Goal: Task Accomplishment & Management: Manage account settings

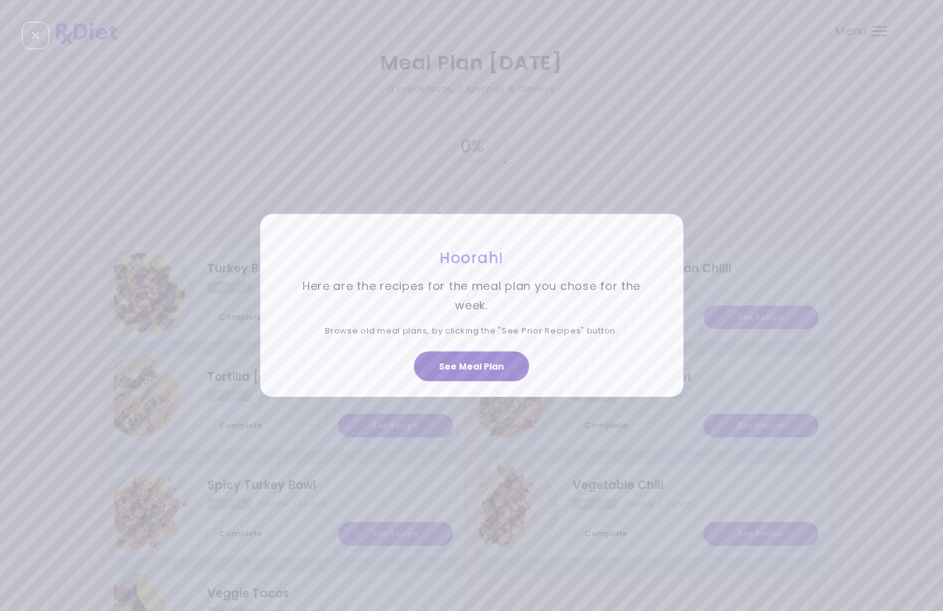
click at [496, 370] on button "See Meal Plan" at bounding box center [471, 367] width 115 height 30
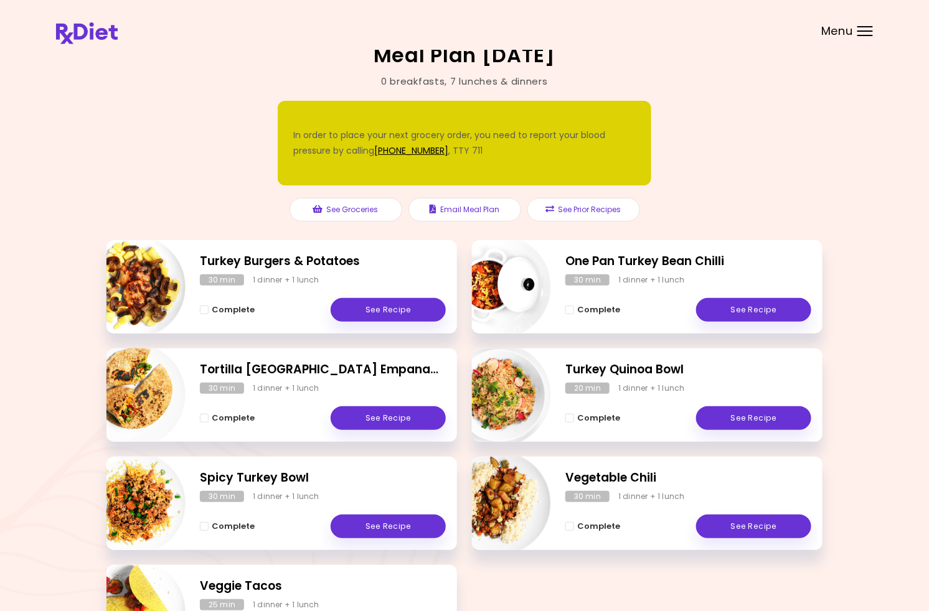
scroll to position [8, 0]
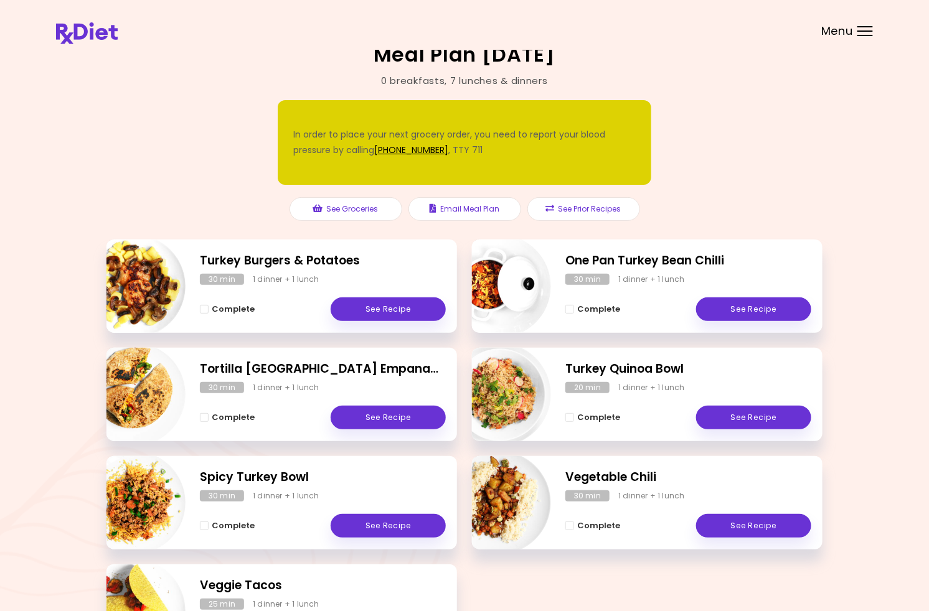
click at [595, 305] on button "Complete" at bounding box center [592, 309] width 55 height 15
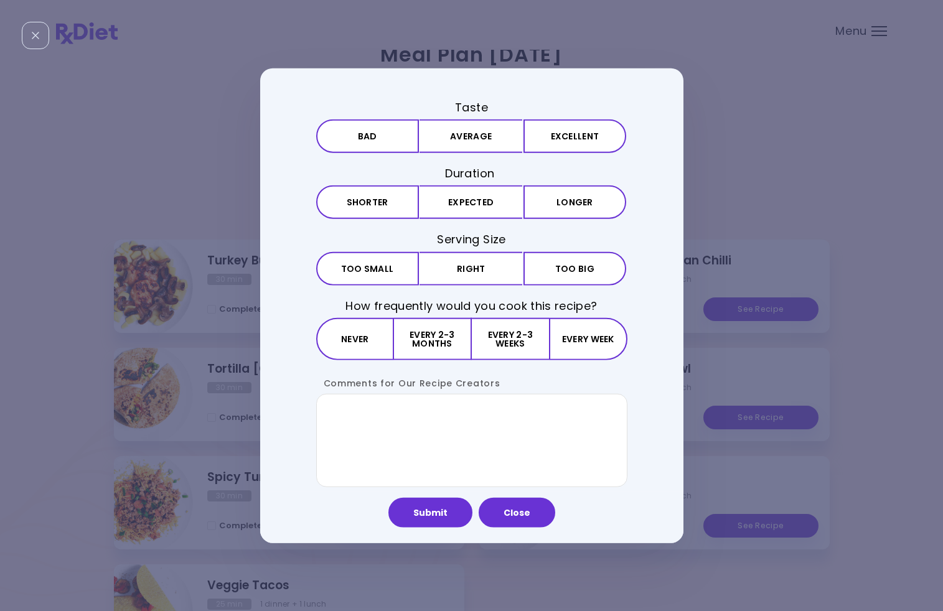
drag, startPoint x: 639, startPoint y: 241, endPoint x: 729, endPoint y: 144, distance: 132.1
click at [689, 183] on div "Taste Bad Average Excellent Duration Shorter Expected Longer Serving Size Small…" at bounding box center [471, 305] width 943 height 611
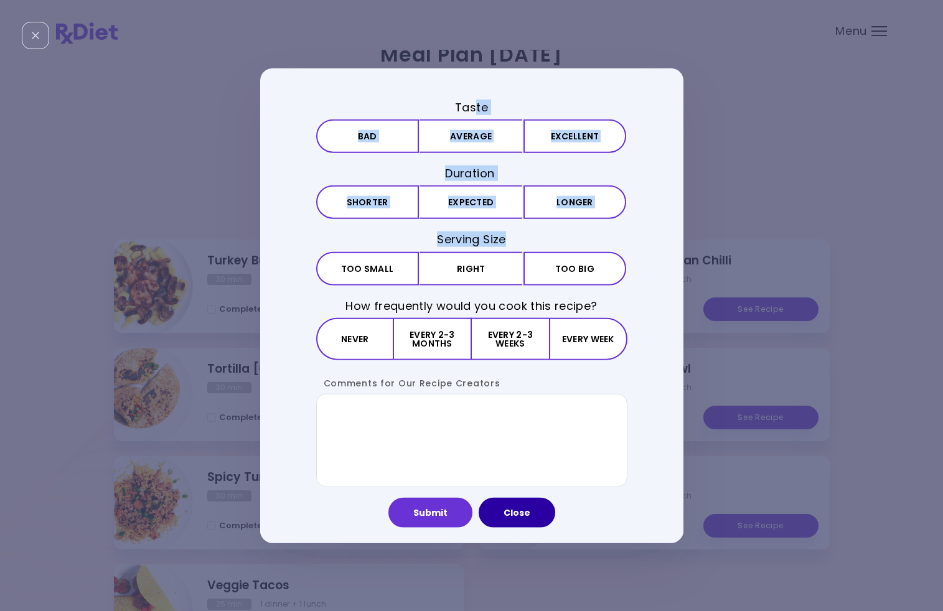
click at [534, 508] on button "Close" at bounding box center [517, 512] width 77 height 30
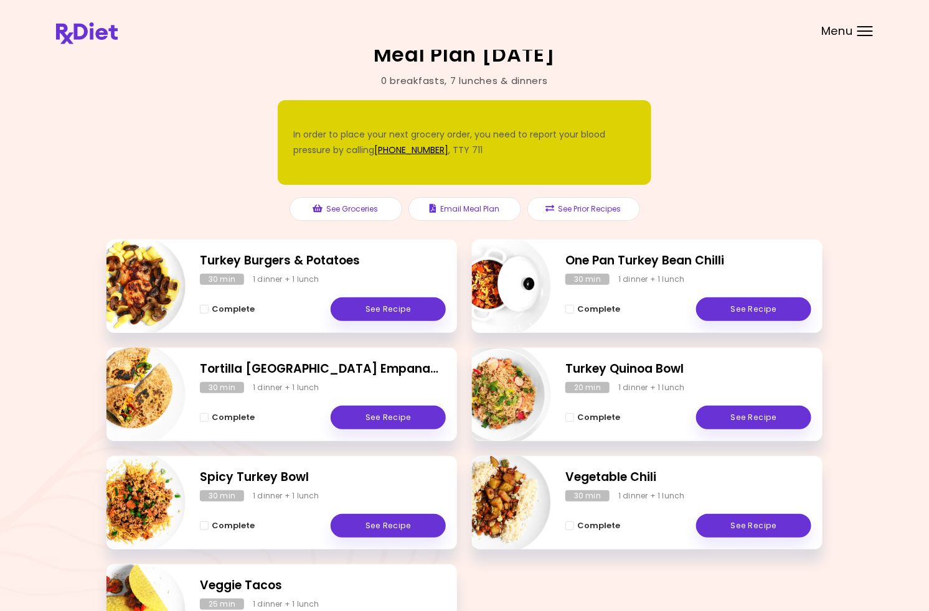
drag, startPoint x: 687, startPoint y: 327, endPoint x: 856, endPoint y: 21, distance: 349.7
click at [689, 326] on div "One Pan Turkey Bean Chilli 30 min 1 dinner + 1 lunch Complete See Recipe" at bounding box center [647, 286] width 350 height 93
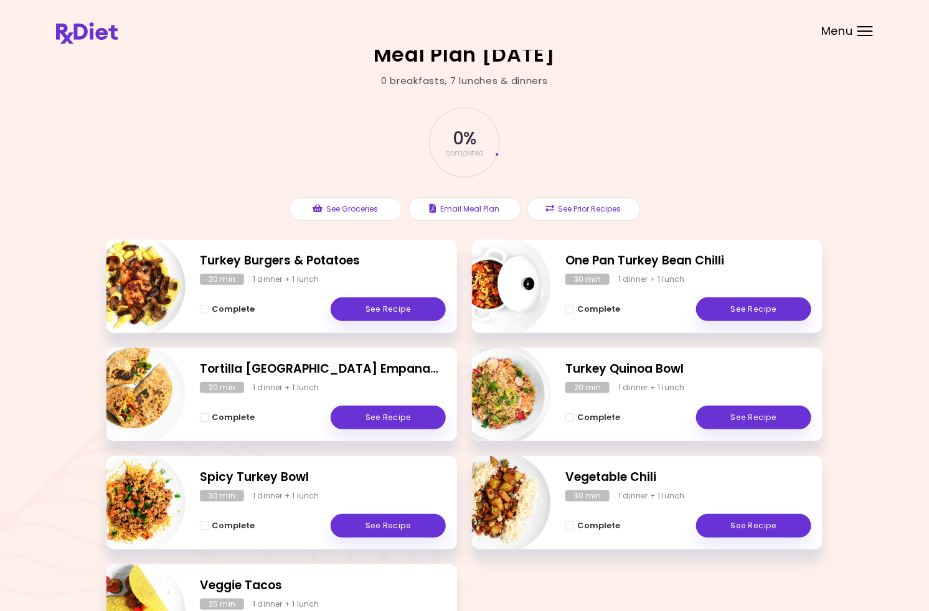
click at [831, 215] on div "Meal Plan [DATE] 0 breakfasts , 7 lunches & dinners 0 % completed In order to p…" at bounding box center [464, 359] width 929 height 734
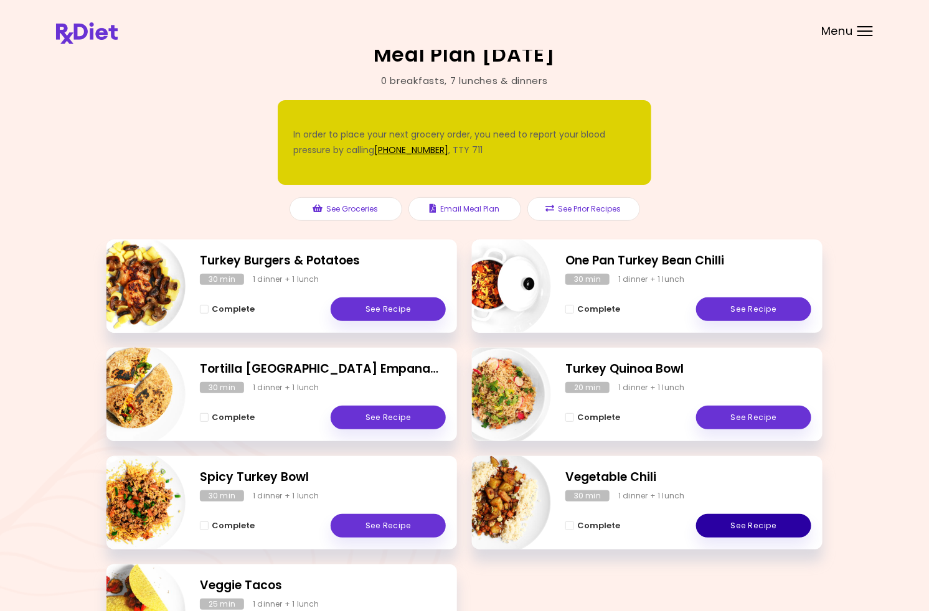
click at [768, 534] on link "See Recipe" at bounding box center [753, 526] width 115 height 24
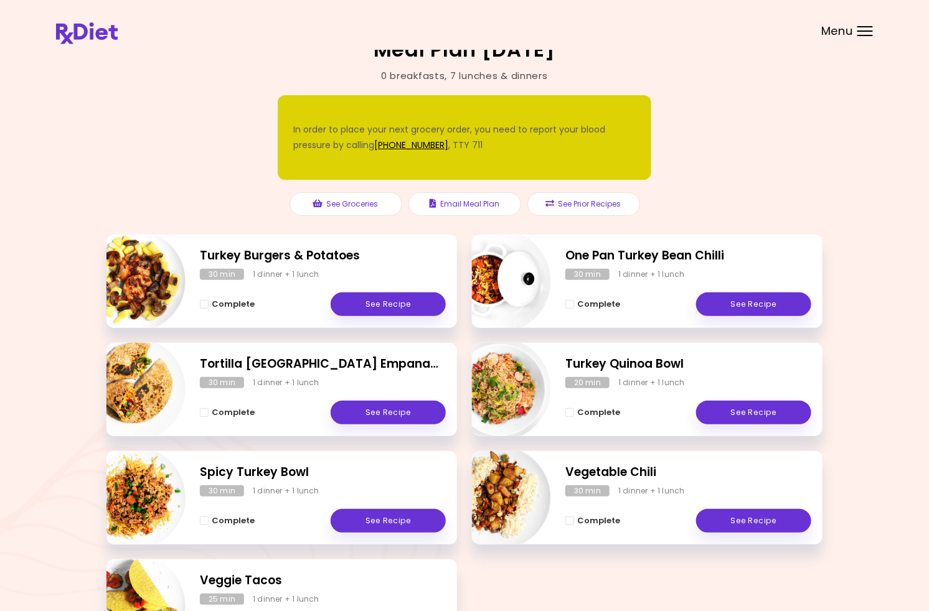
scroll to position [32, 0]
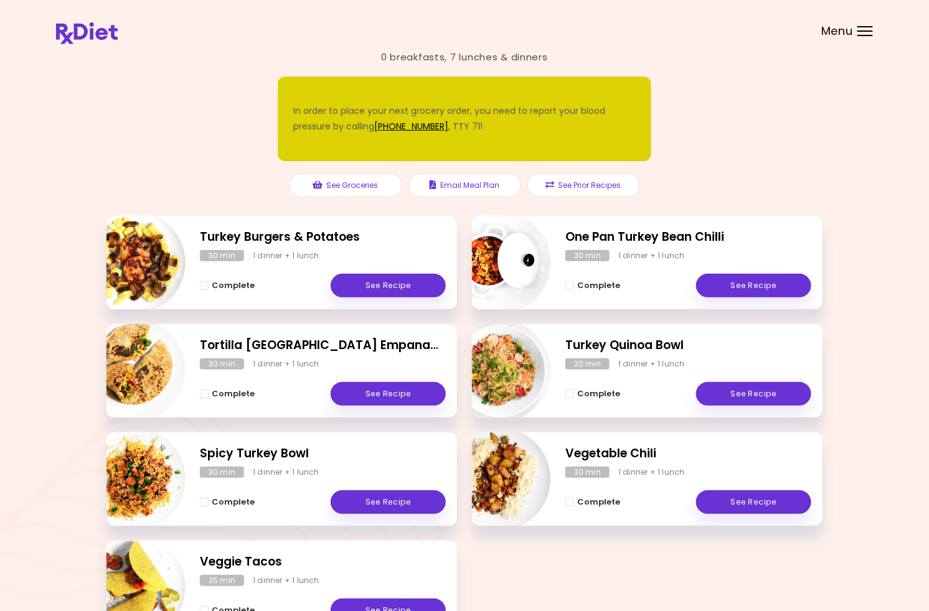
click at [910, 55] on div "Meal Plan [DATE] 0 breakfasts , 7 lunches & dinners In order to place your next…" at bounding box center [464, 335] width 929 height 734
click at [865, 29] on div "Menu" at bounding box center [865, 31] width 16 height 10
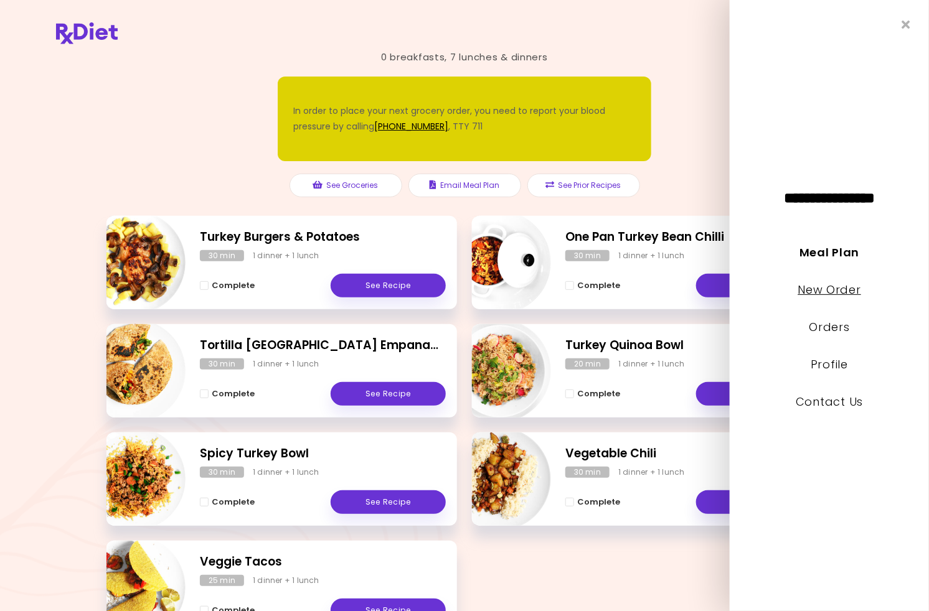
click at [803, 293] on link "New Order" at bounding box center [828, 290] width 63 height 16
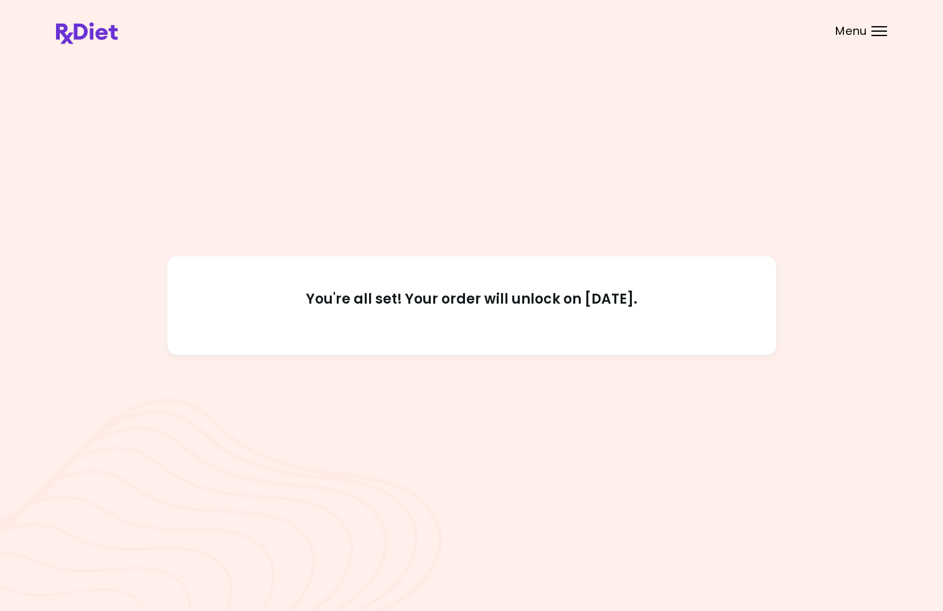
click at [764, 200] on div "You're all set! Your order will unlock on [DATE]." at bounding box center [471, 305] width 831 height 505
